Goal: Task Accomplishment & Management: Use online tool/utility

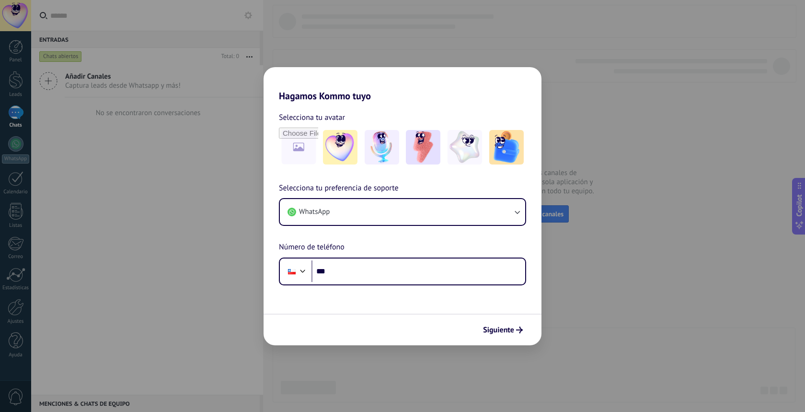
click at [391, 101] on h2 "Hagamos Kommo tuyo" at bounding box center [403, 84] width 278 height 35
click at [356, 287] on form "Selecciona tu avatar Selecciona tu preferencia de soporte WhatsApp Número de te…" at bounding box center [403, 224] width 278 height 244
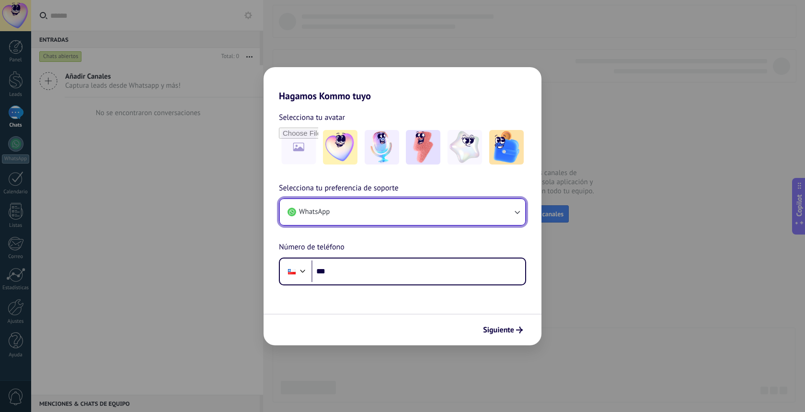
click at [357, 206] on button "WhatsApp" at bounding box center [402, 212] width 245 height 26
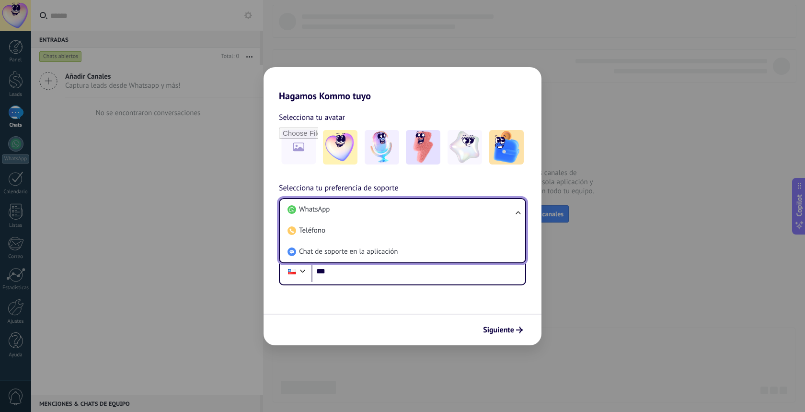
click at [357, 208] on li "WhatsApp" at bounding box center [401, 209] width 234 height 21
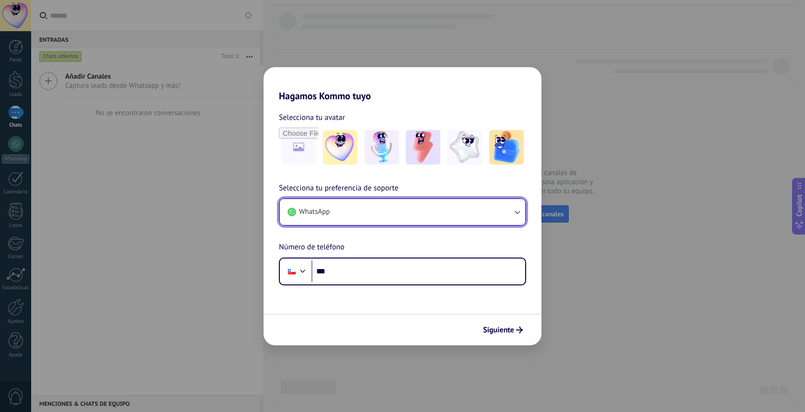
click at [357, 208] on button "WhatsApp" at bounding box center [402, 212] width 245 height 26
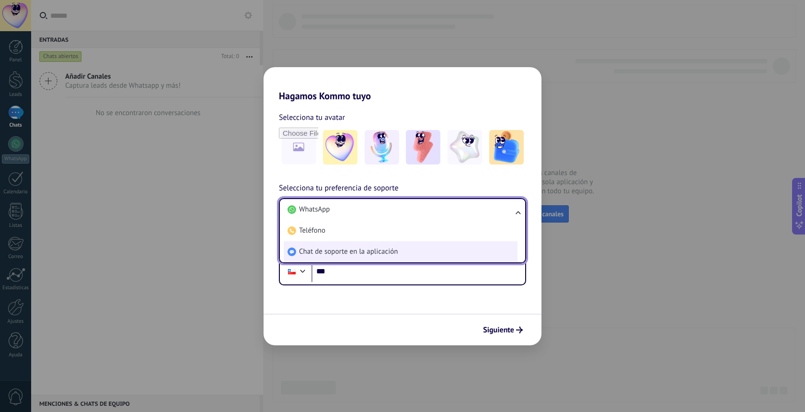
click at [344, 255] on span "Chat de soporte en la aplicación" at bounding box center [348, 252] width 99 height 10
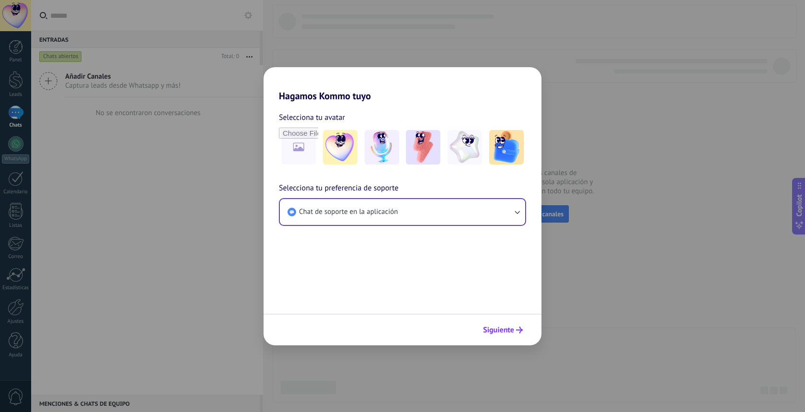
click at [500, 329] on span "Siguiente" at bounding box center [498, 329] width 31 height 7
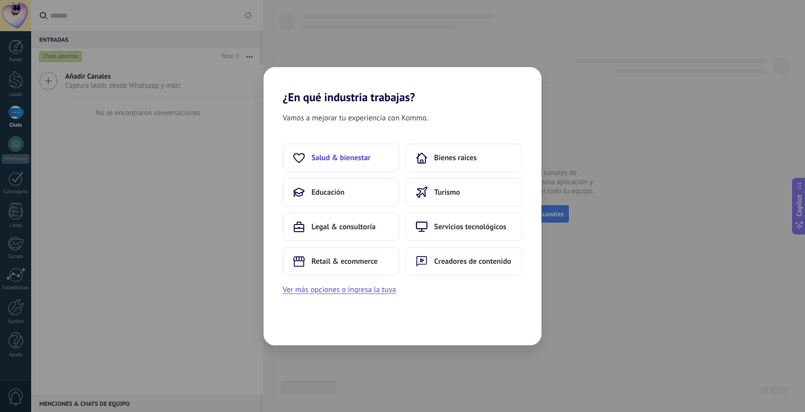
click at [381, 165] on button "Salud & bienestar" at bounding box center [341, 157] width 117 height 29
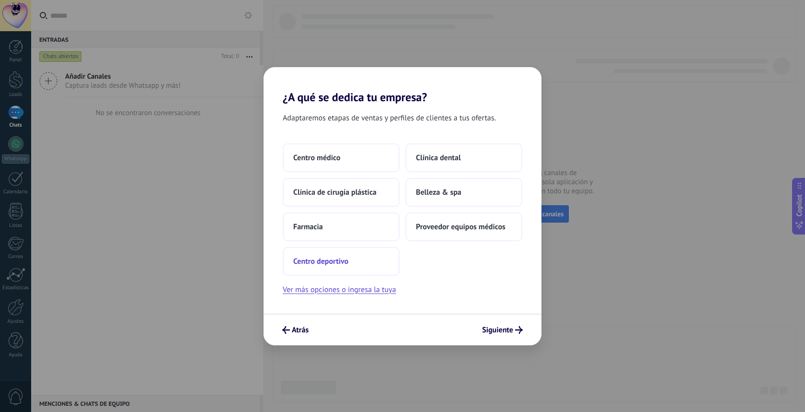
click at [333, 265] on span "Centro deportivo" at bounding box center [320, 261] width 55 height 10
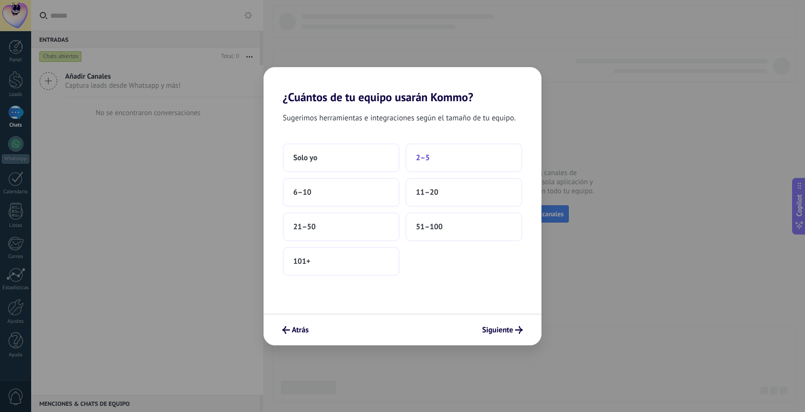
click at [440, 162] on button "2–5" at bounding box center [464, 157] width 117 height 29
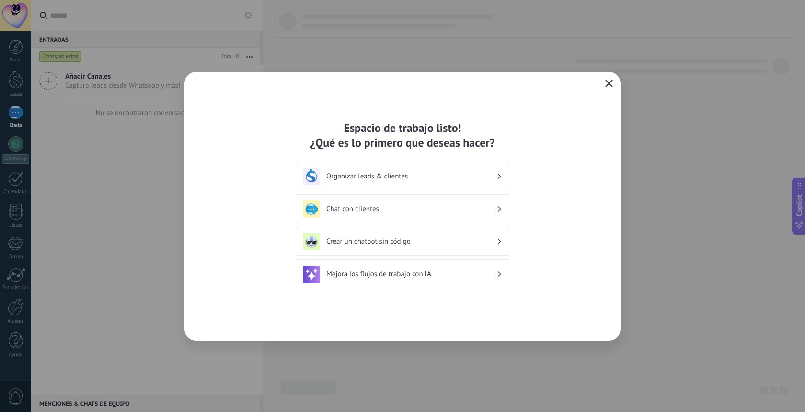
click at [608, 86] on icon "button" at bounding box center [609, 84] width 8 height 8
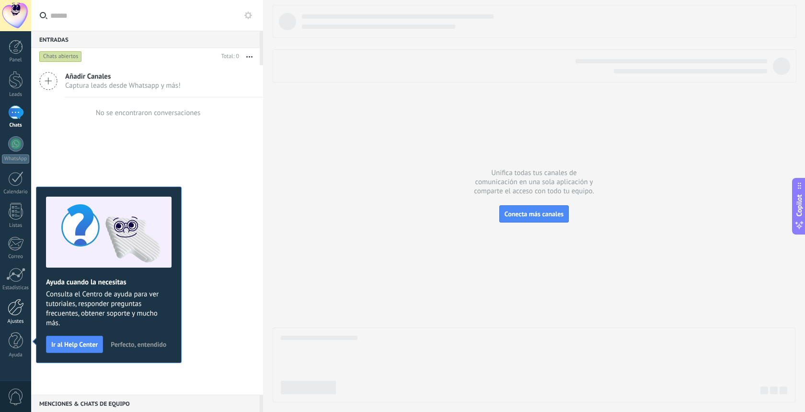
click at [10, 306] on div at bounding box center [16, 307] width 16 height 17
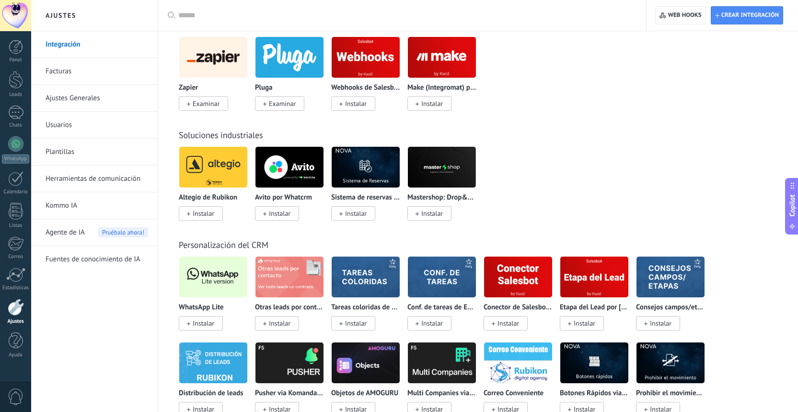
scroll to position [2023, 0]
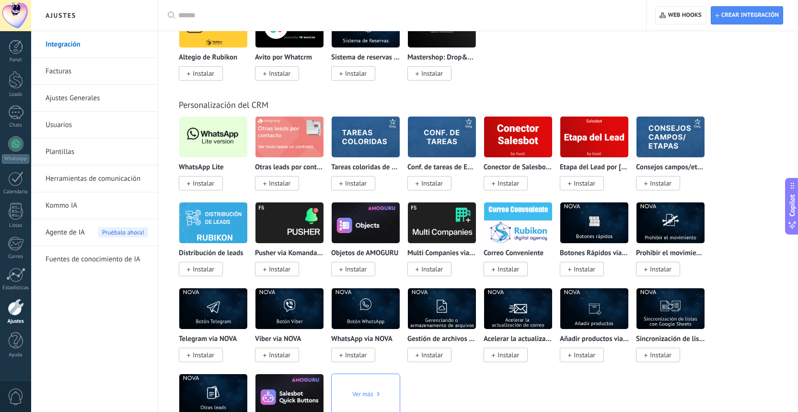
click at [198, 187] on span "Instalar" at bounding box center [204, 183] width 22 height 9
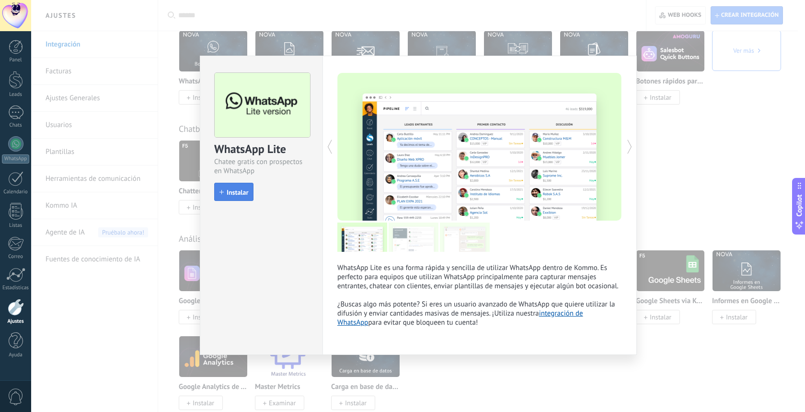
click at [229, 187] on button "Instalar" at bounding box center [233, 192] width 39 height 18
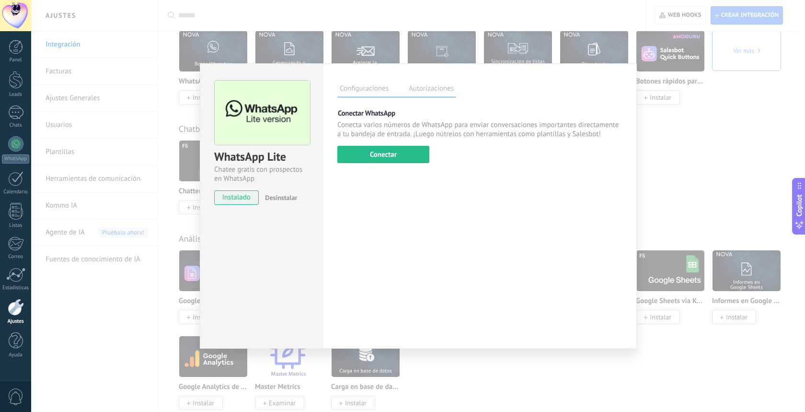
click at [136, 263] on div "WhatsApp Lite Chatee gratis con prospectos en WhatsApp instalado Desinstalar Co…" at bounding box center [418, 206] width 774 height 412
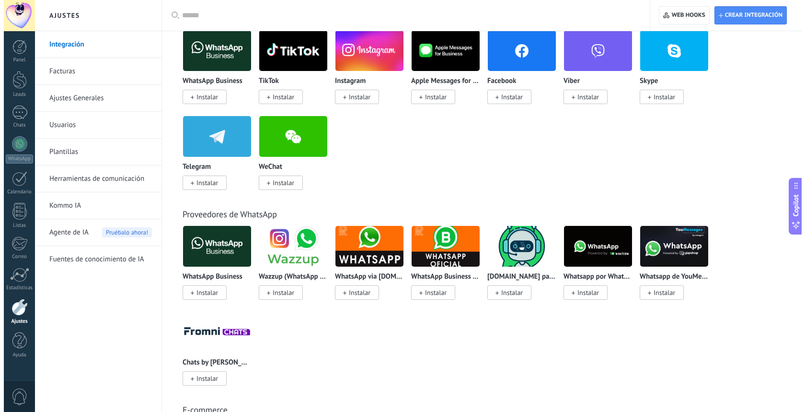
scroll to position [0, 0]
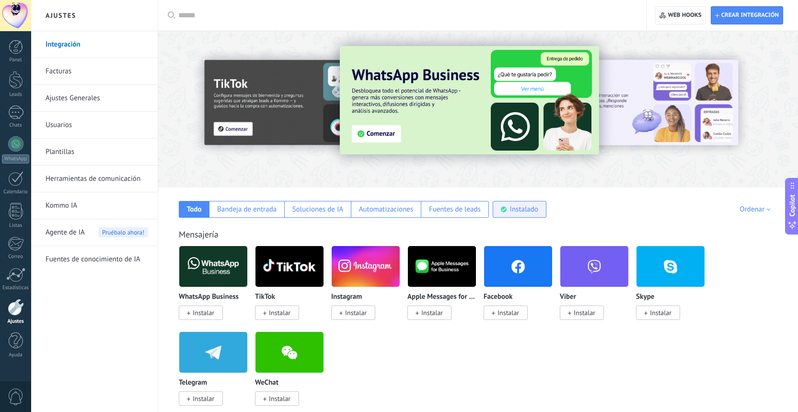
click at [511, 211] on div "Instalado" at bounding box center [524, 209] width 28 height 9
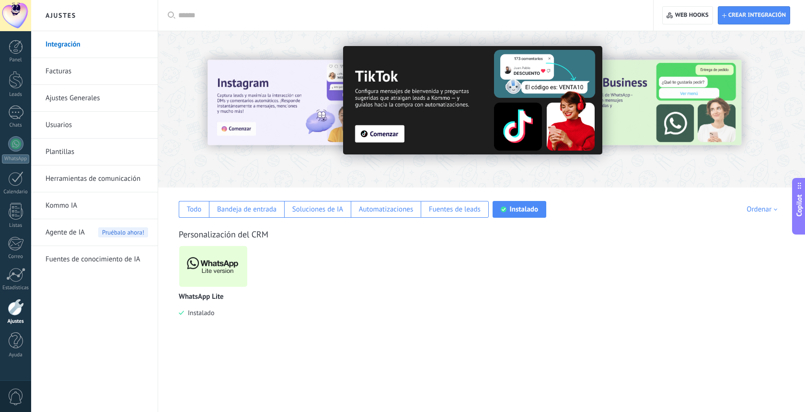
click at [234, 270] on img at bounding box center [213, 266] width 68 height 46
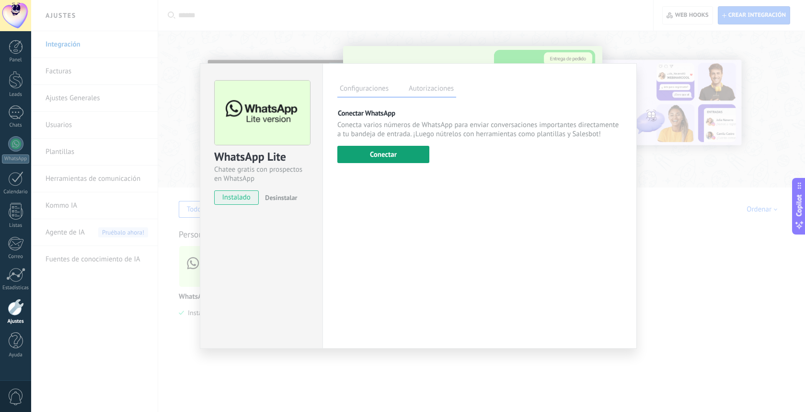
click at [416, 159] on button "Conectar" at bounding box center [383, 154] width 92 height 17
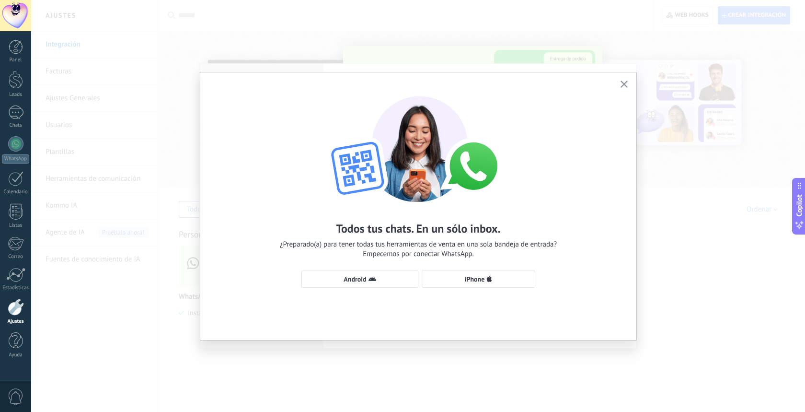
click at [624, 87] on icon "button" at bounding box center [624, 84] width 7 height 7
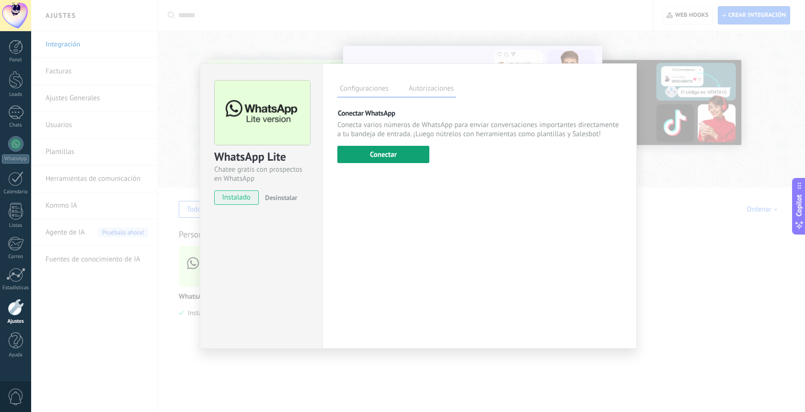
click at [425, 157] on button "Conectar" at bounding box center [383, 154] width 92 height 17
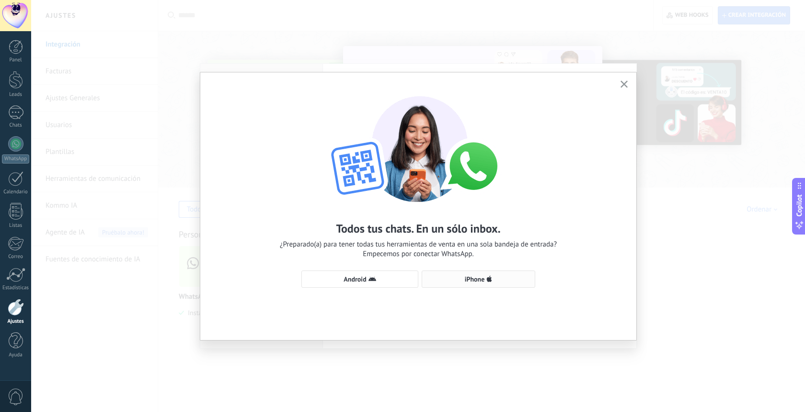
click at [477, 280] on span "iPhone" at bounding box center [475, 279] width 20 height 7
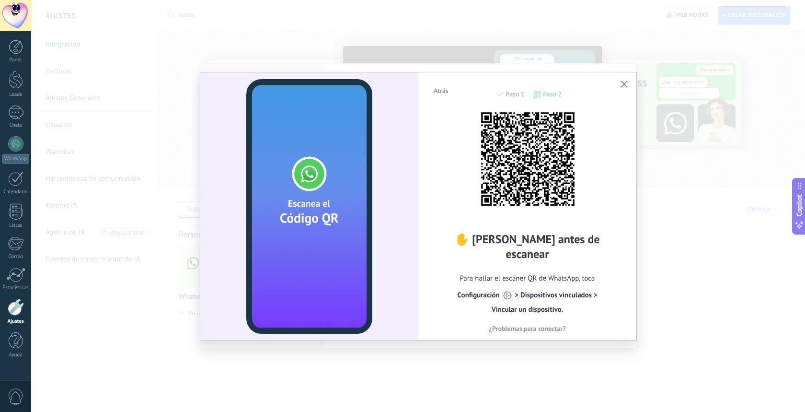
click at [628, 92] on div "Atrás Paso 1 Paso 2 ✋ [PERSON_NAME] antes de escanear Para hallar el escáner QR…" at bounding box center [527, 205] width 218 height 267
click at [625, 89] on button "button" at bounding box center [624, 84] width 12 height 13
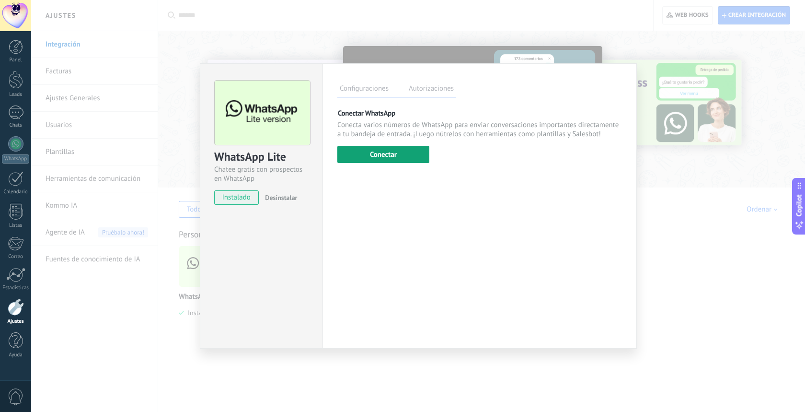
click at [399, 158] on button "Conectar" at bounding box center [383, 154] width 92 height 17
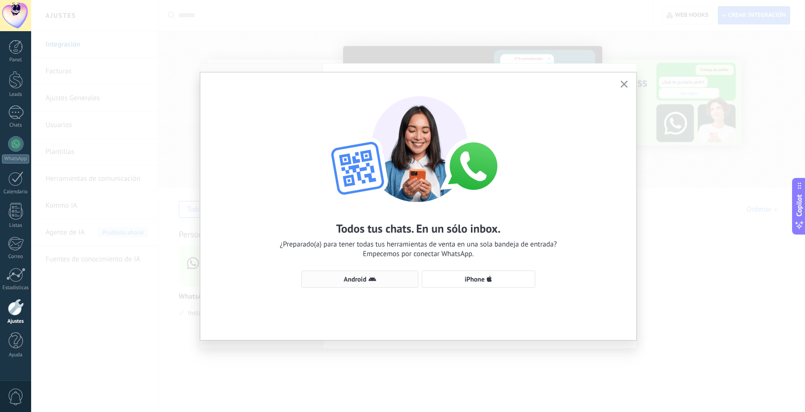
click at [372, 278] on use "button" at bounding box center [373, 279] width 8 height 4
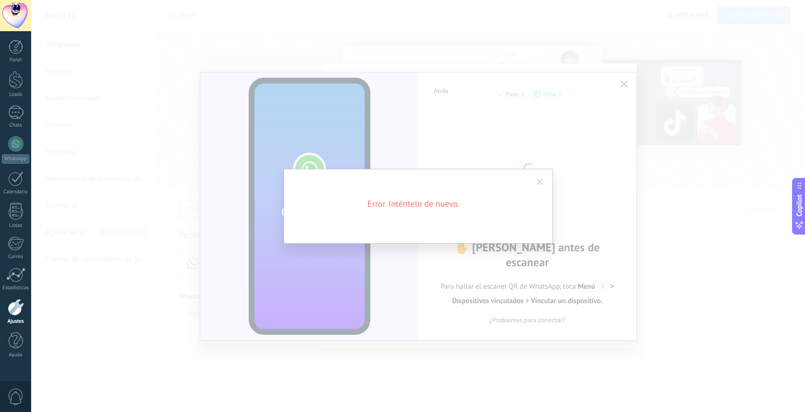
click at [540, 184] on span at bounding box center [540, 182] width 6 height 7
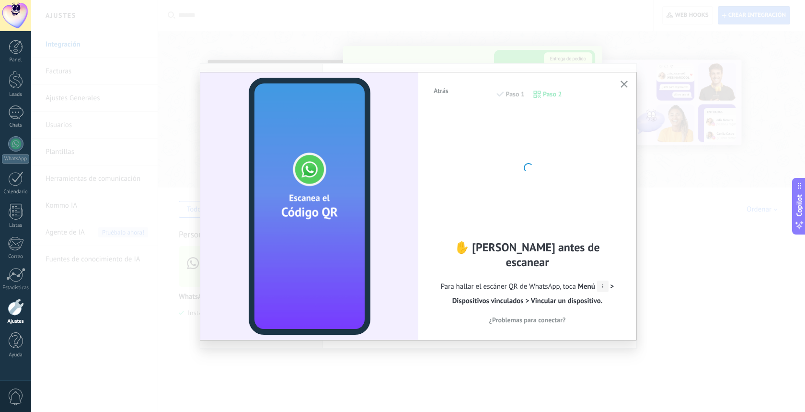
click at [621, 85] on icon "button" at bounding box center [624, 84] width 7 height 7
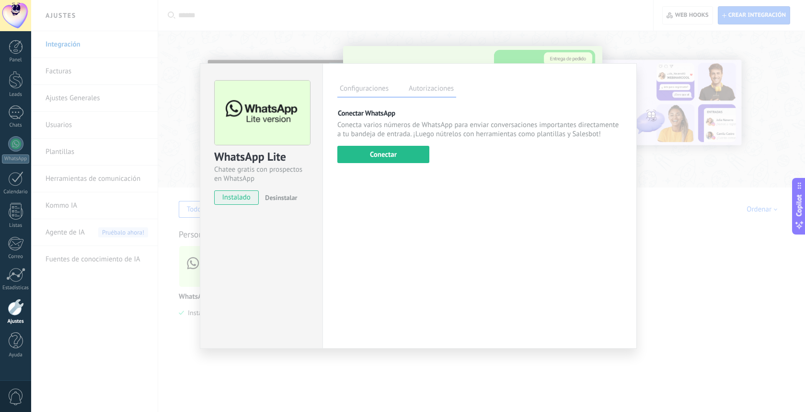
scroll to position [64, 0]
